Goal: Task Accomplishment & Management: Use online tool/utility

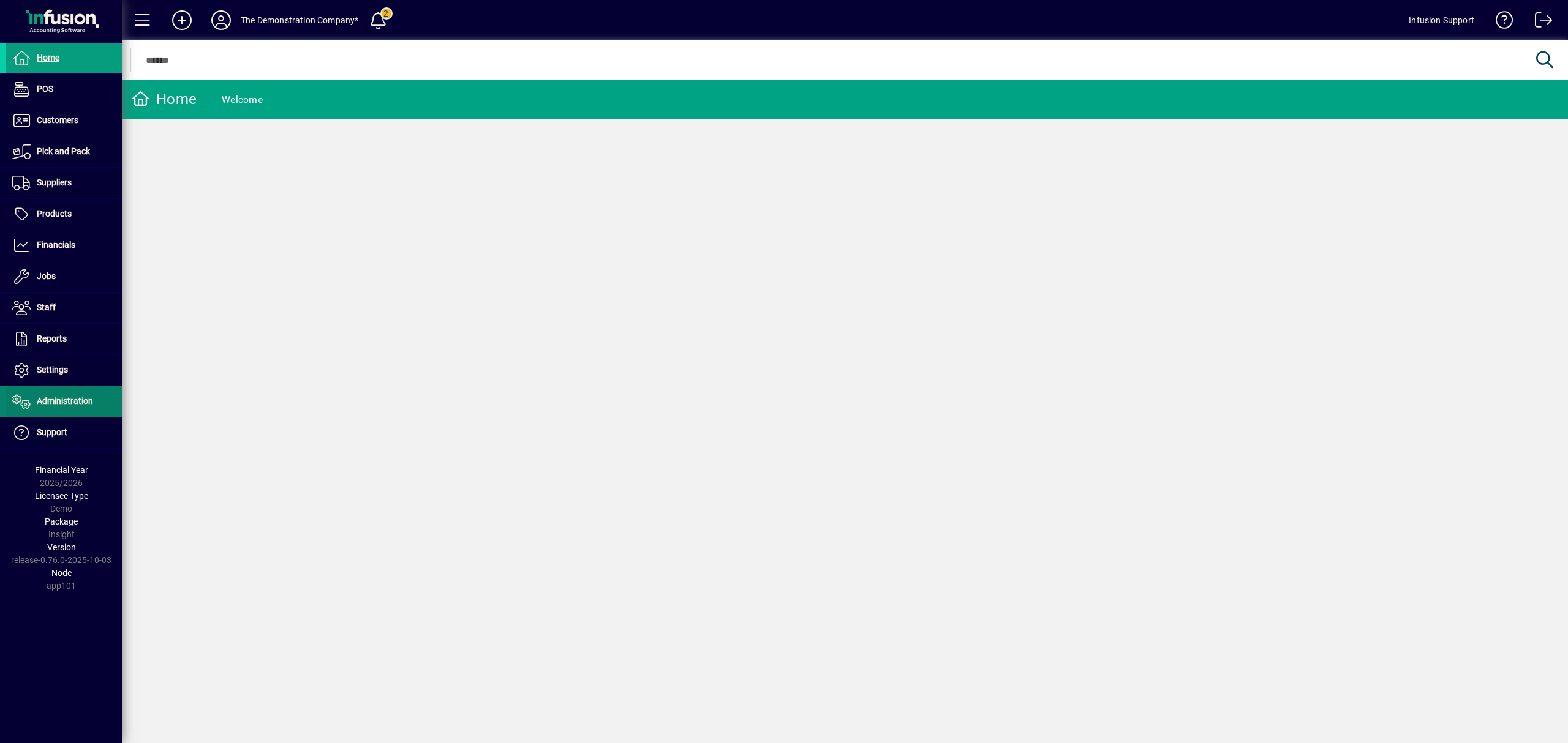
click at [81, 403] on span "Administration" at bounding box center [65, 401] width 56 height 10
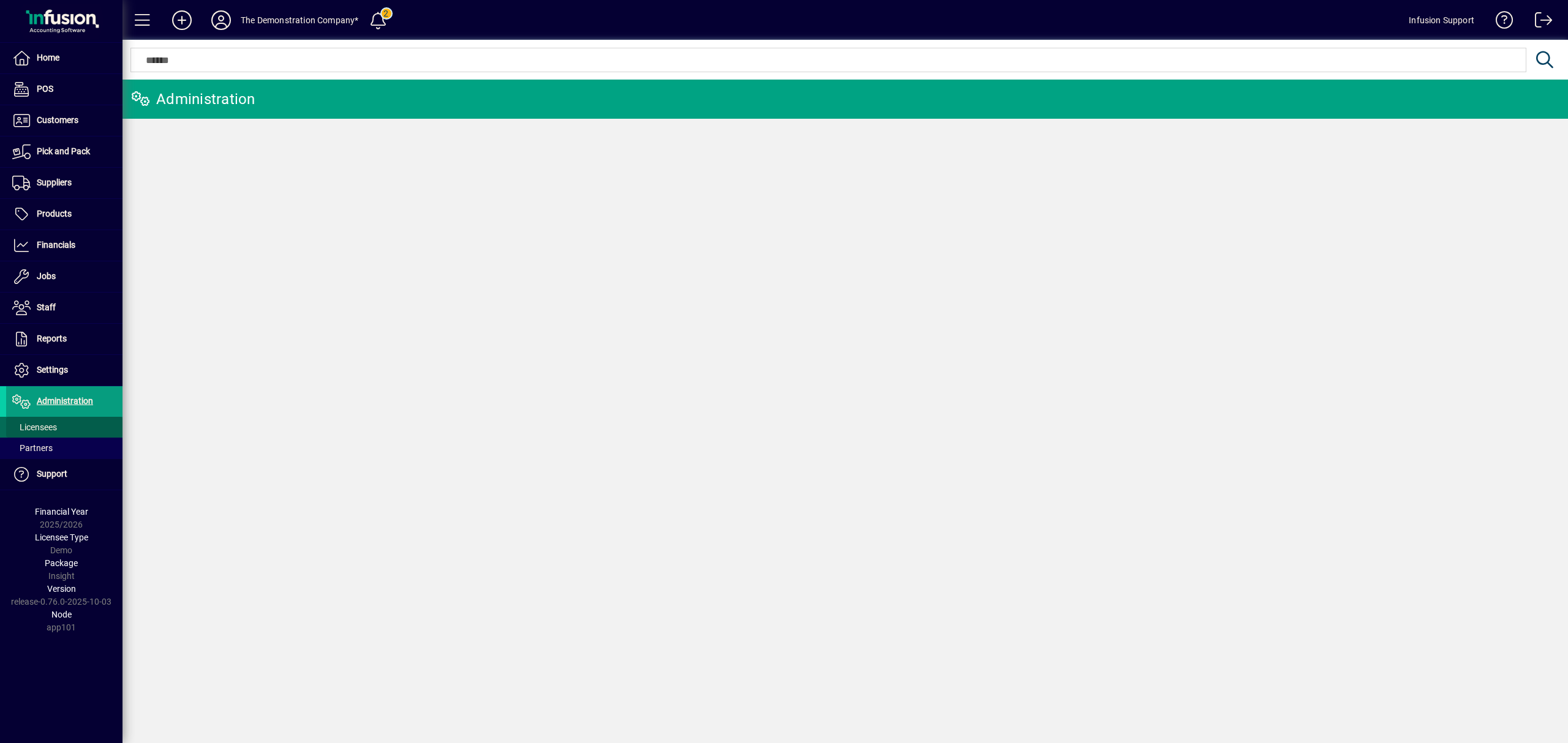
click at [66, 427] on span at bounding box center [64, 427] width 116 height 29
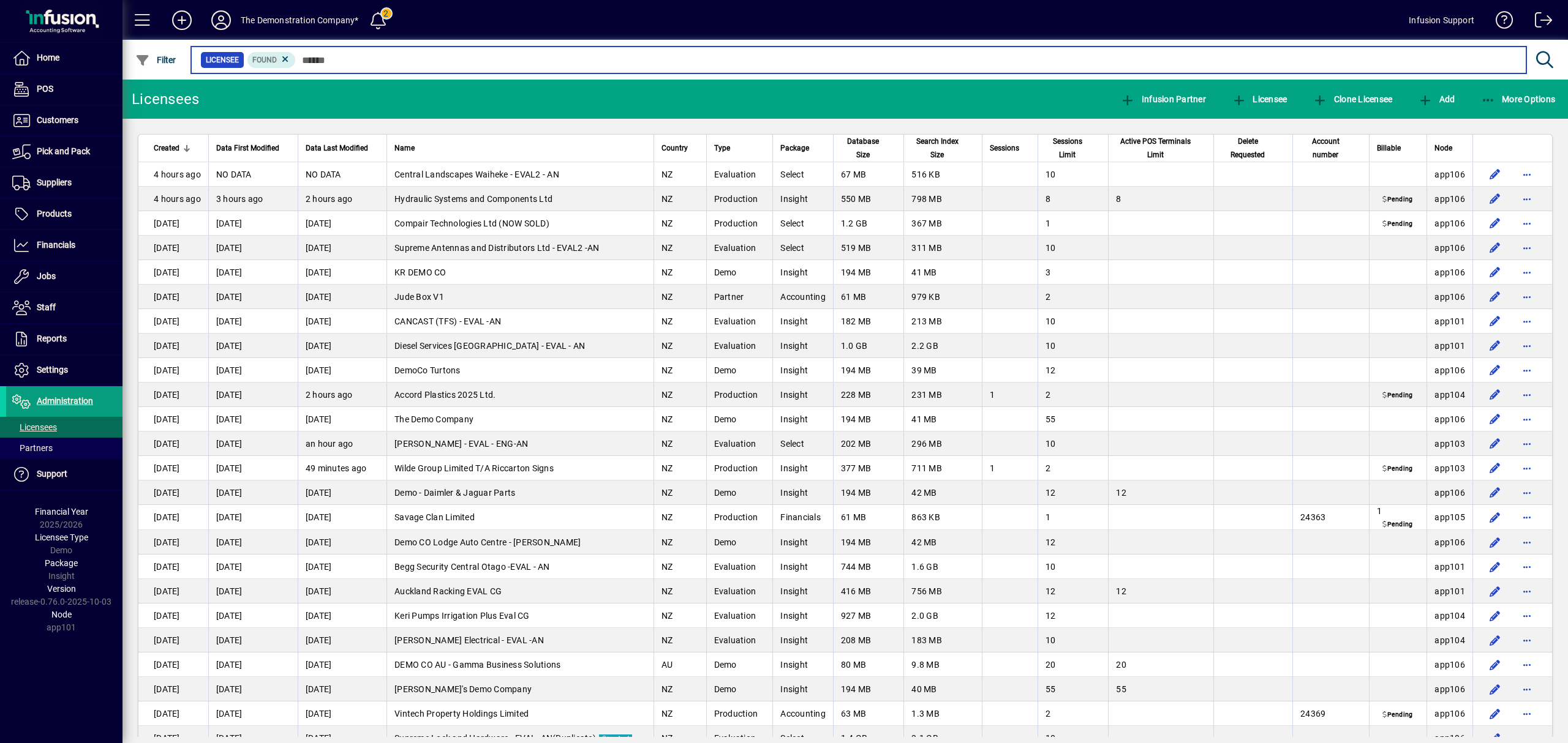
click at [373, 61] on input "text" at bounding box center [906, 60] width 1221 height 17
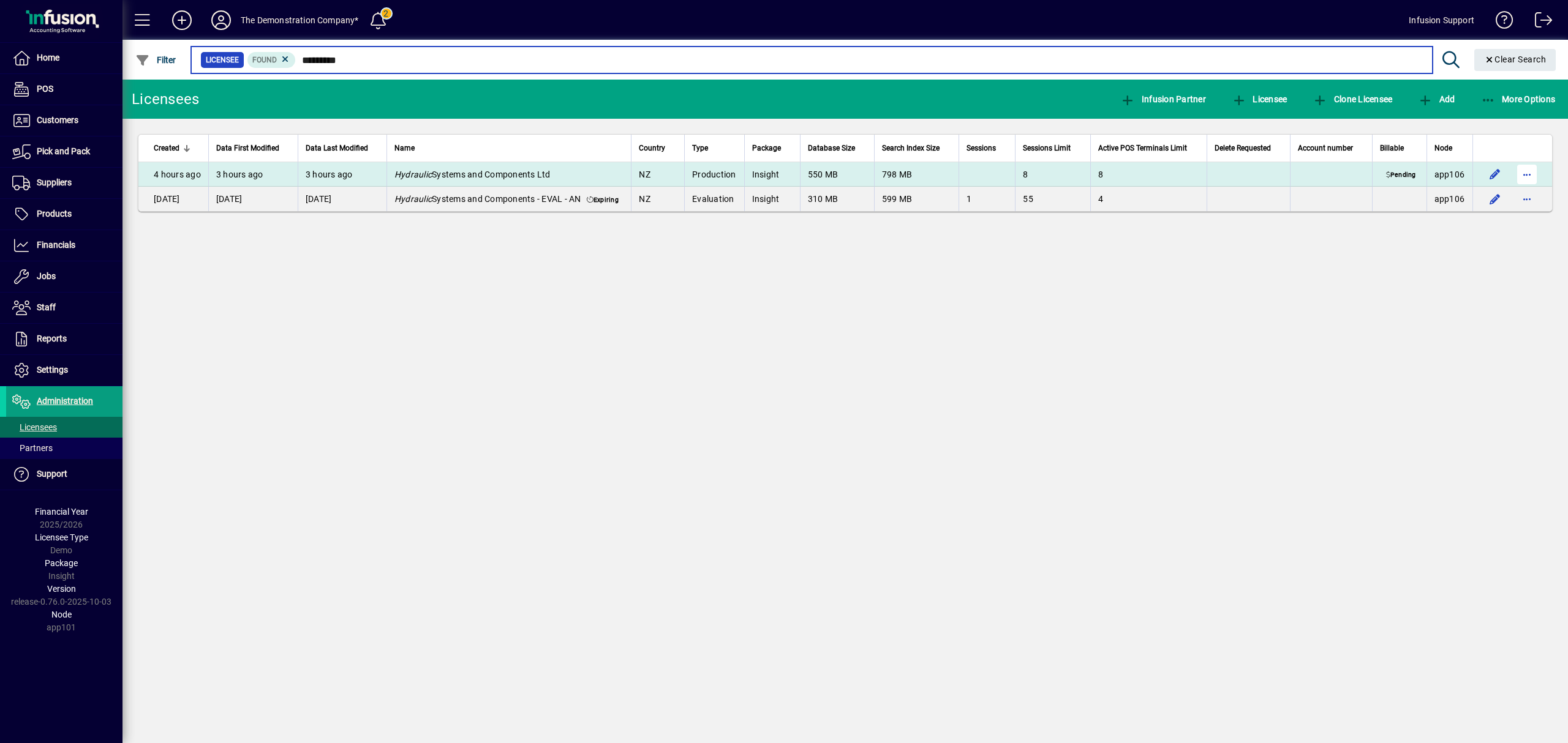
type input "*********"
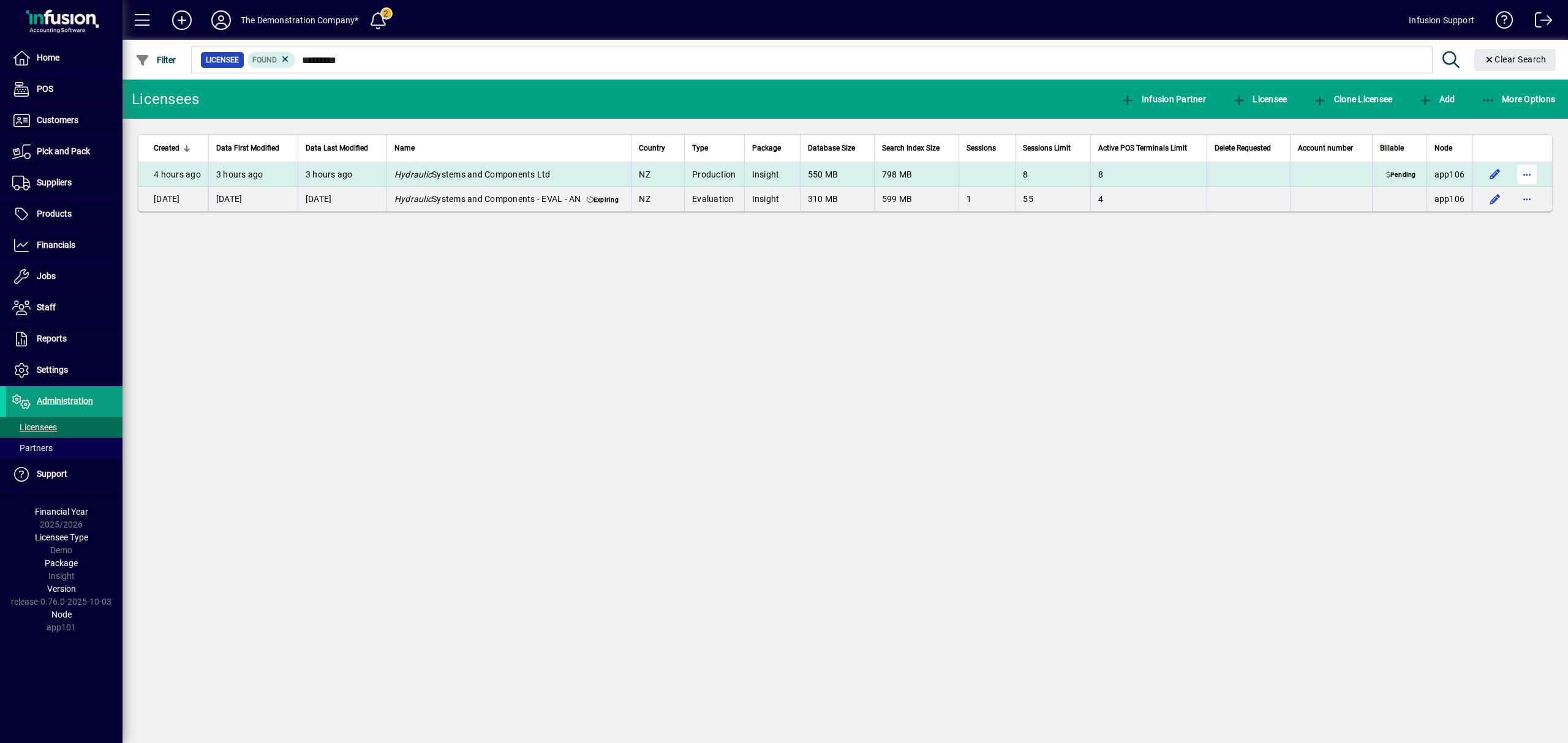
click at [1526, 177] on span "button" at bounding box center [1527, 175] width 29 height 29
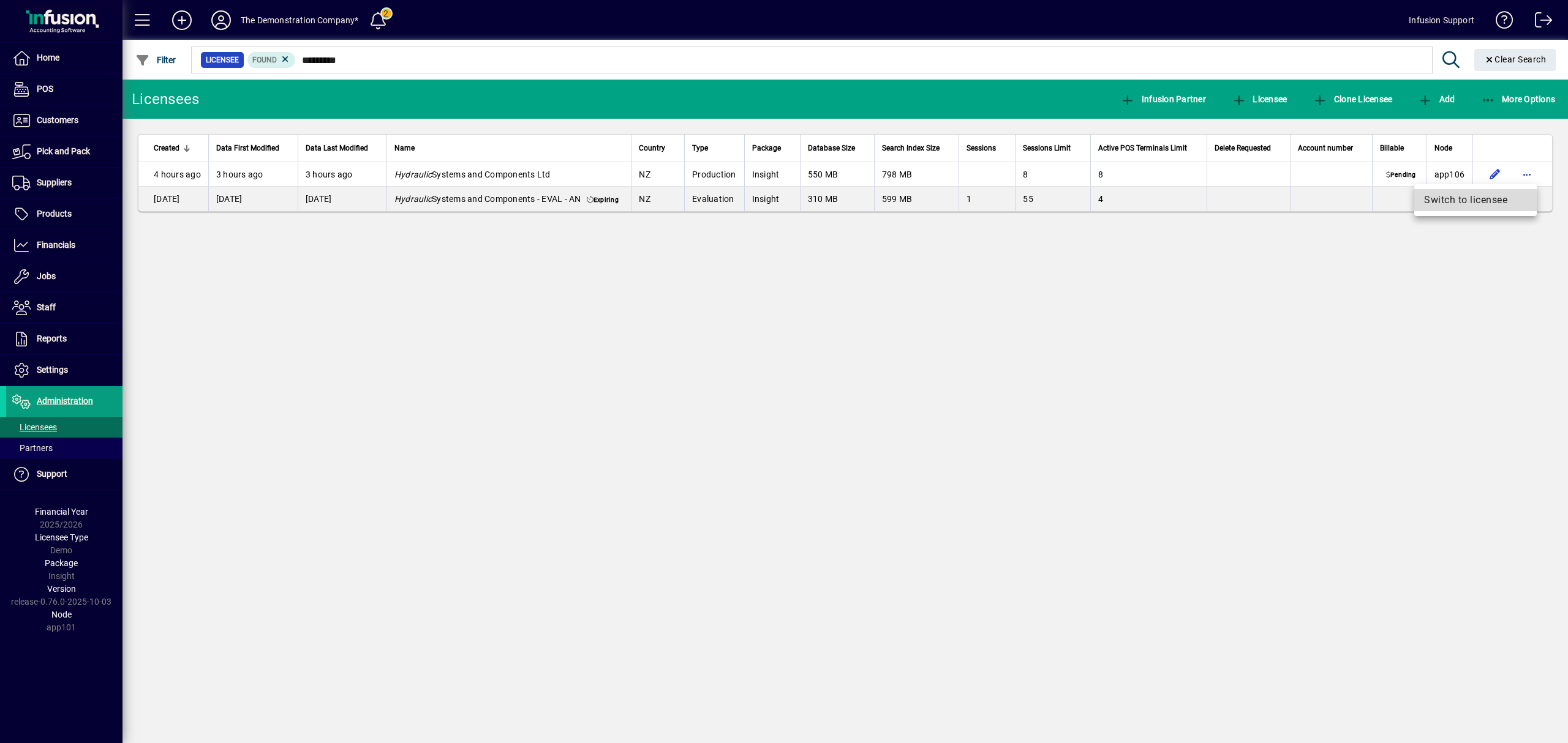
click at [1465, 206] on span "Switch to licensee" at bounding box center [1475, 200] width 103 height 15
